Goal: Information Seeking & Learning: Find specific page/section

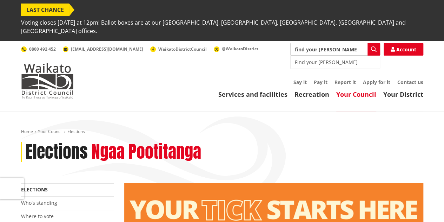
click at [324, 56] on div "Find your [PERSON_NAME]" at bounding box center [335, 62] width 89 height 13
type input "Find your [PERSON_NAME]"
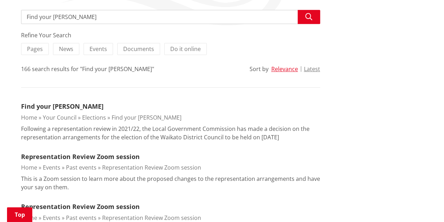
scroll to position [176, 0]
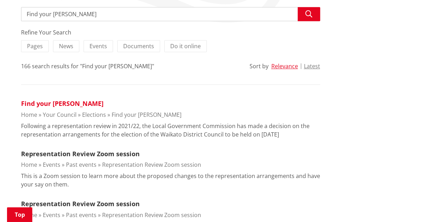
click at [46, 99] on link "Find your ward" at bounding box center [62, 103] width 83 height 8
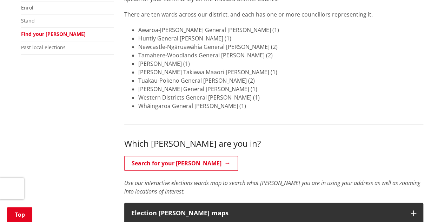
scroll to position [246, 0]
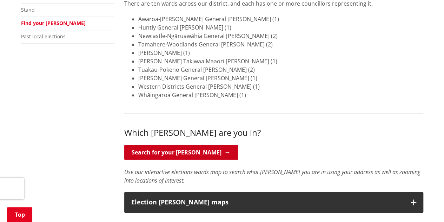
click at [160, 145] on link "Search for your ward" at bounding box center [181, 152] width 114 height 15
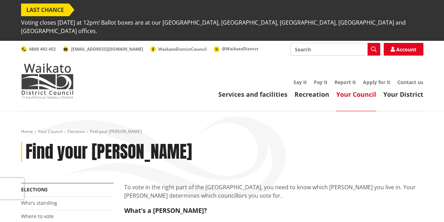
click at [308, 43] on input "Search" at bounding box center [335, 49] width 90 height 13
type input "te kauwhata licensing trust map"
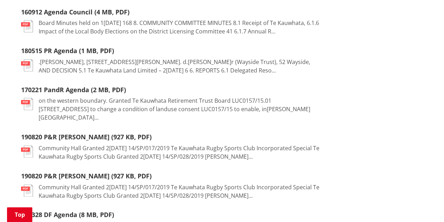
scroll to position [105, 0]
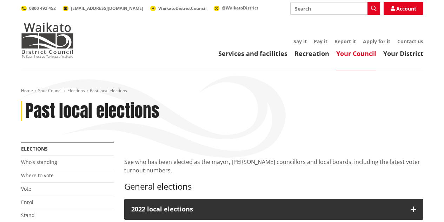
scroll to position [70, 0]
